Goal: Find specific page/section: Find specific page/section

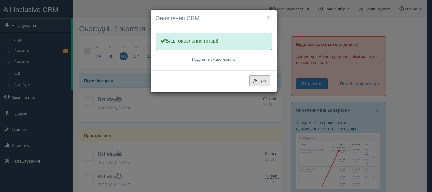
click at [262, 79] on button "Дякую" at bounding box center [259, 80] width 21 height 11
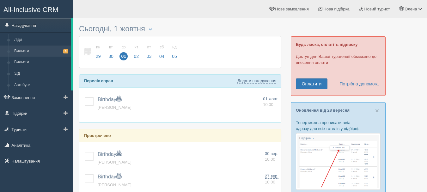
click at [21, 49] on link "Вильоти 8" at bounding box center [41, 50] width 60 height 11
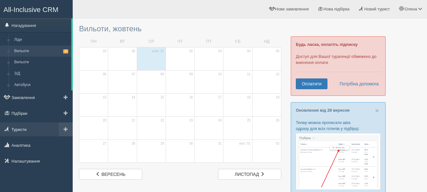
click at [21, 128] on link "Туристи" at bounding box center [36, 129] width 73 height 14
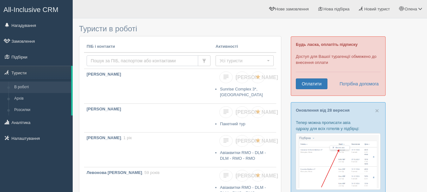
click at [144, 59] on input "text" at bounding box center [143, 60] width 112 height 11
type input "niki"
click at [128, 62] on input "niki" at bounding box center [143, 60] width 112 height 11
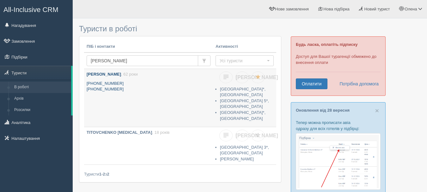
click at [112, 72] on b "[PERSON_NAME]" at bounding box center [104, 74] width 34 height 5
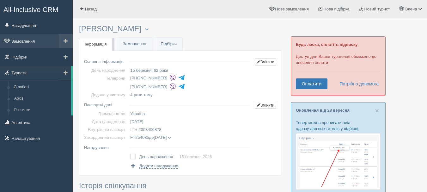
click at [20, 42] on link "Замовлення" at bounding box center [36, 41] width 73 height 14
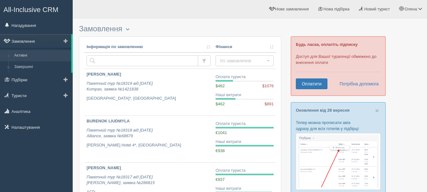
click at [27, 40] on link "Замовлення" at bounding box center [35, 41] width 71 height 14
